Goal: Find specific page/section: Find specific page/section

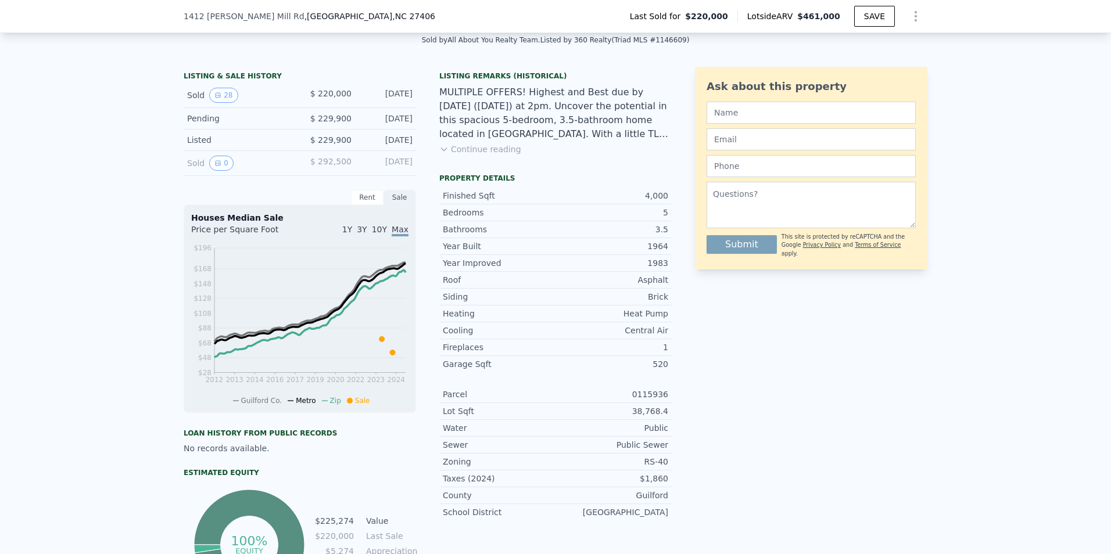
scroll to position [259, 0]
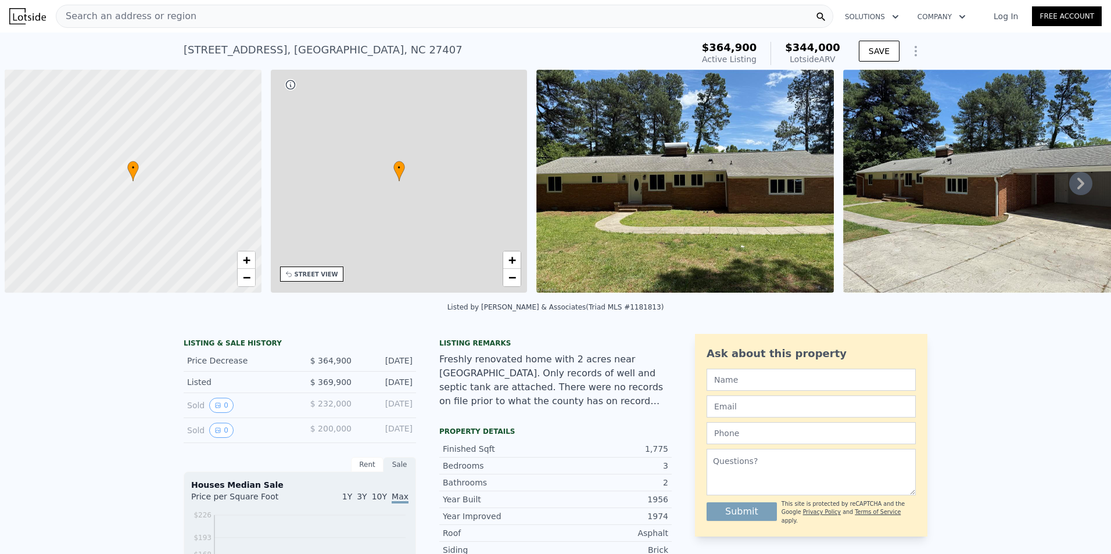
scroll to position [0, 5]
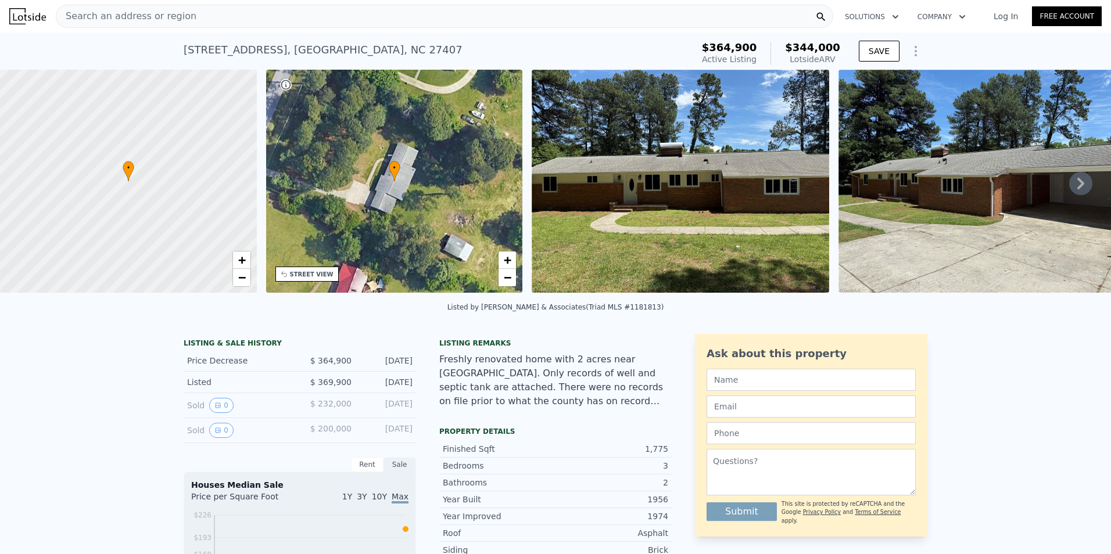
click at [114, 13] on span "Search an address or region" at bounding box center [126, 16] width 140 height 14
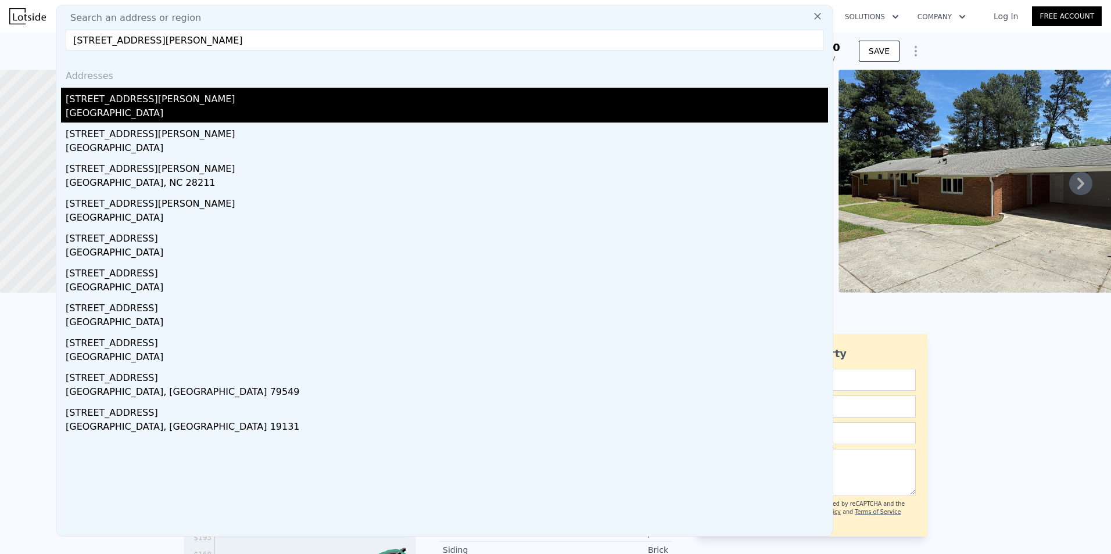
type input "[STREET_ADDRESS][PERSON_NAME]"
click at [117, 106] on div "[STREET_ADDRESS][PERSON_NAME]" at bounding box center [447, 97] width 763 height 19
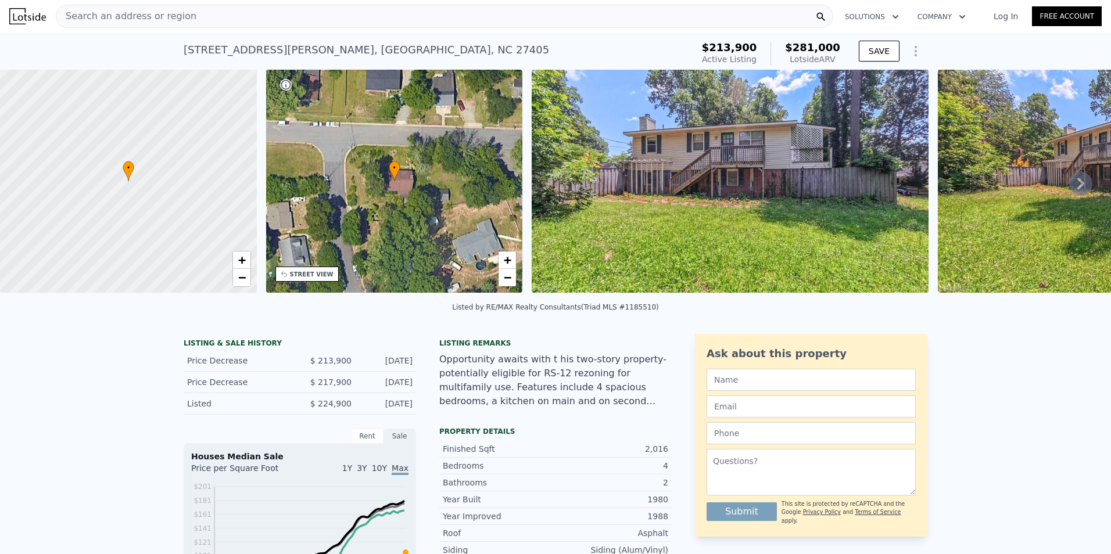
click at [172, 19] on span "Search an address or region" at bounding box center [126, 16] width 140 height 14
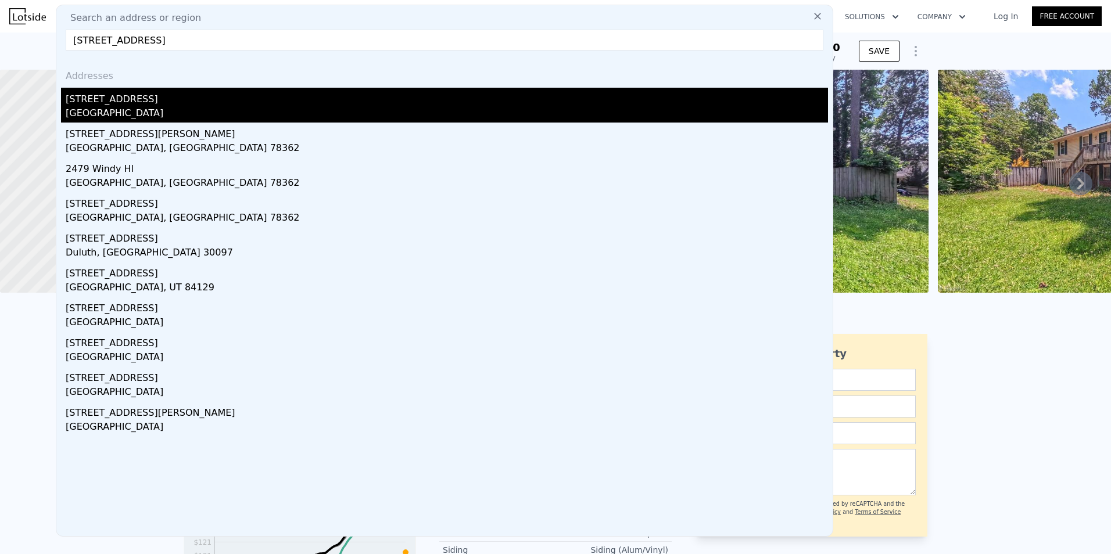
type input "[STREET_ADDRESS]"
click at [117, 96] on div "[STREET_ADDRESS]" at bounding box center [447, 97] width 763 height 19
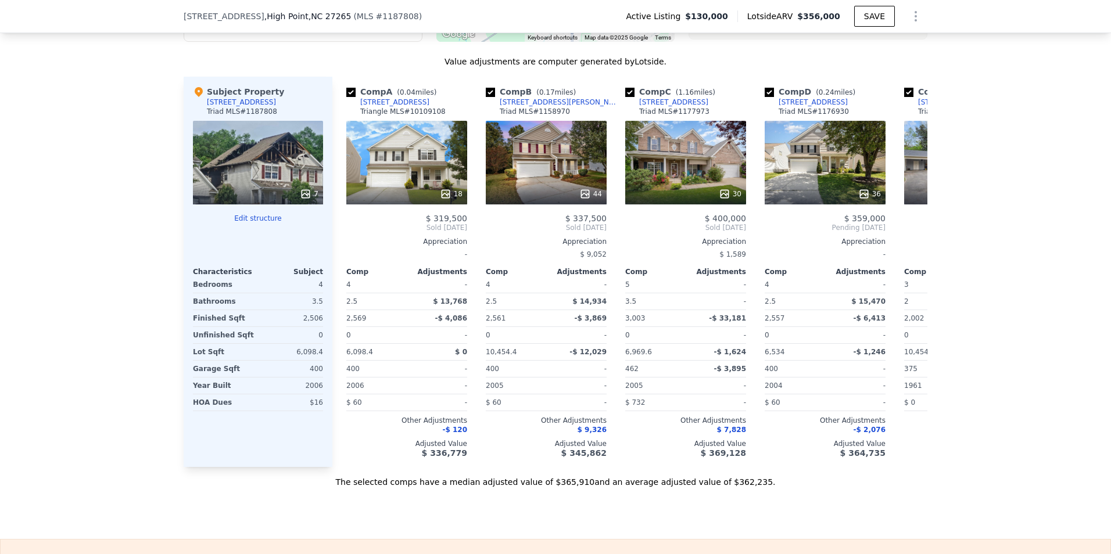
scroll to position [1275, 0]
